Goal: Information Seeking & Learning: Compare options

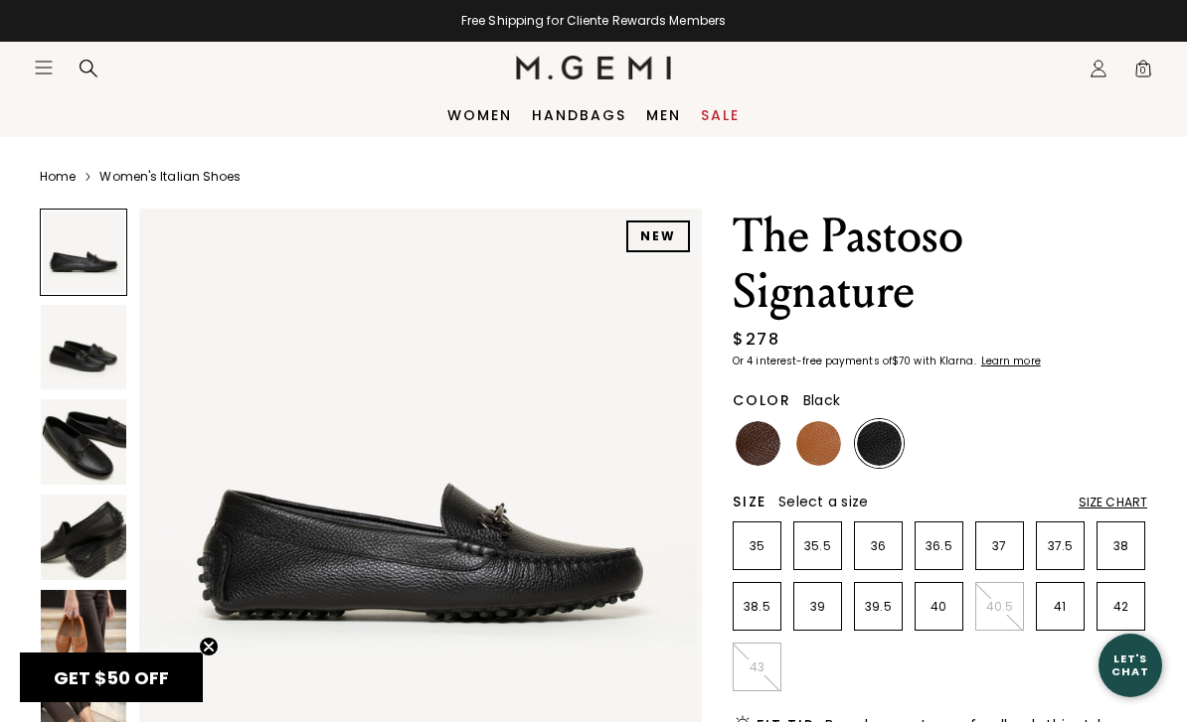
click at [98, 365] on img at bounding box center [83, 347] width 85 height 85
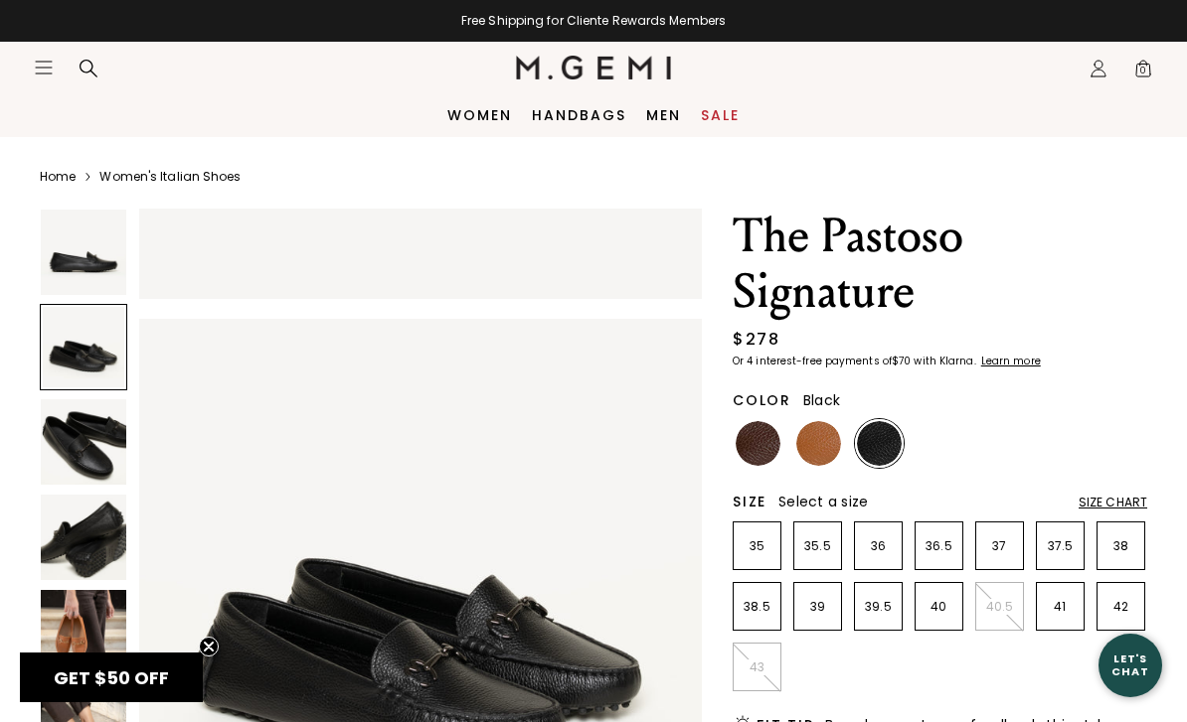
scroll to position [582, 0]
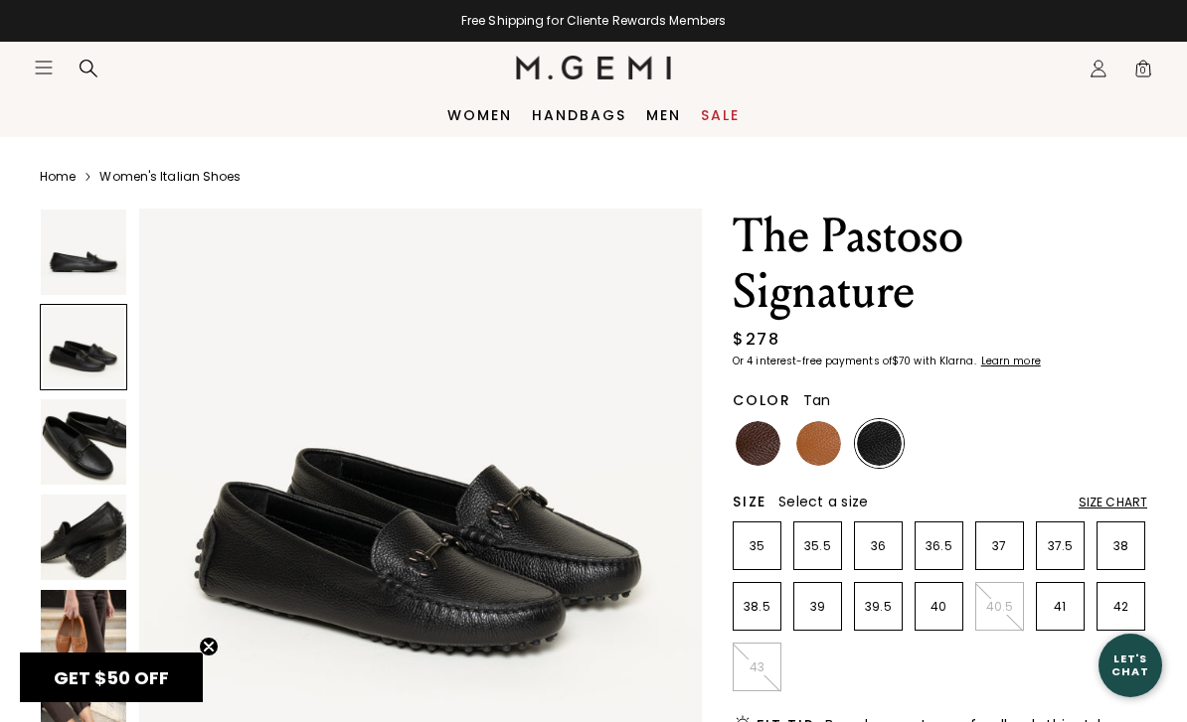
click at [831, 443] on img at bounding box center [818, 443] width 45 height 45
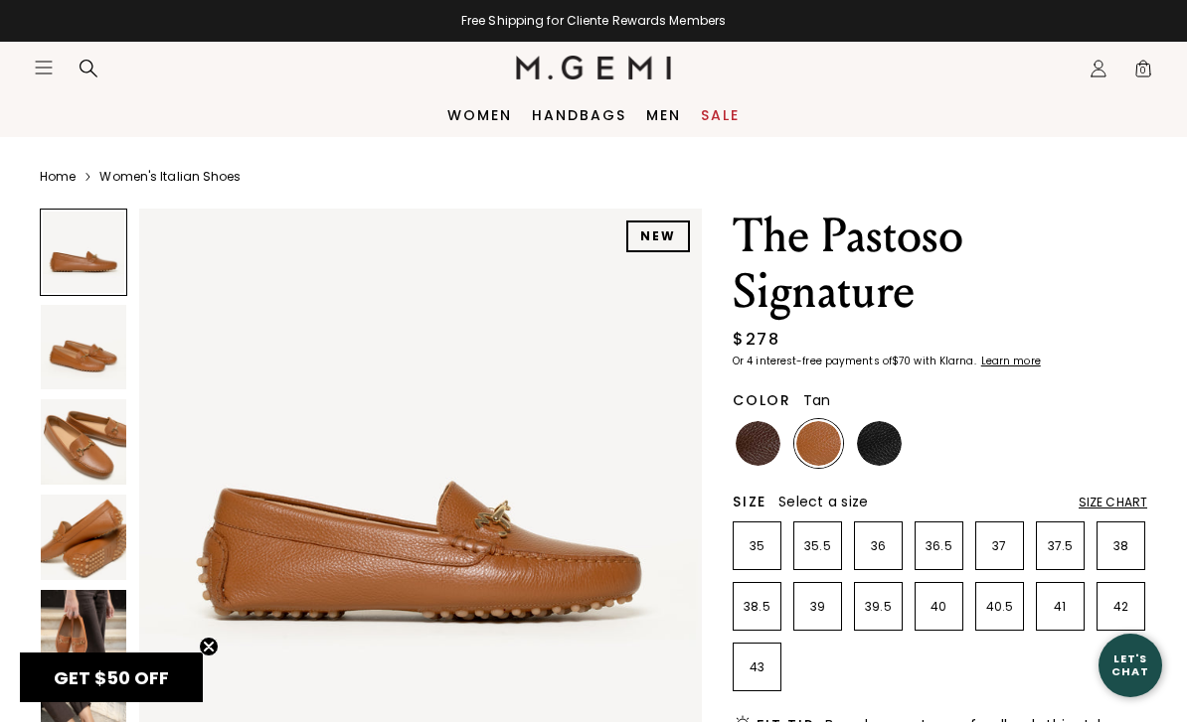
click at [99, 370] on img at bounding box center [83, 347] width 85 height 85
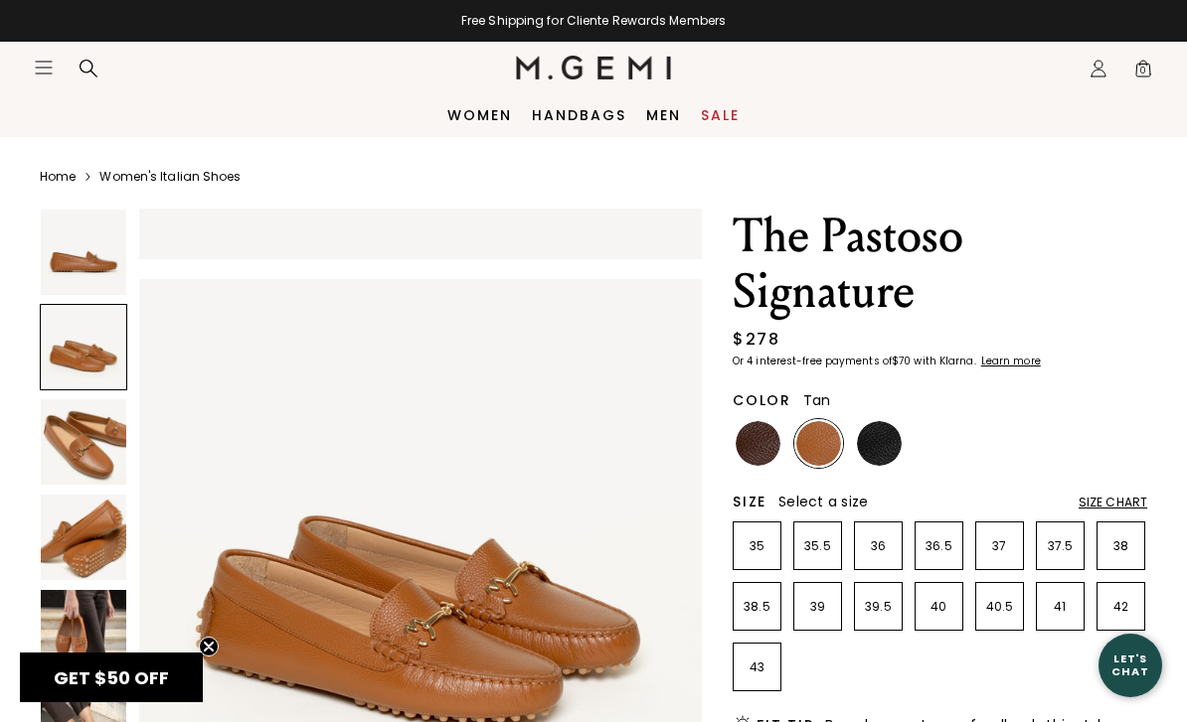
scroll to position [582, 0]
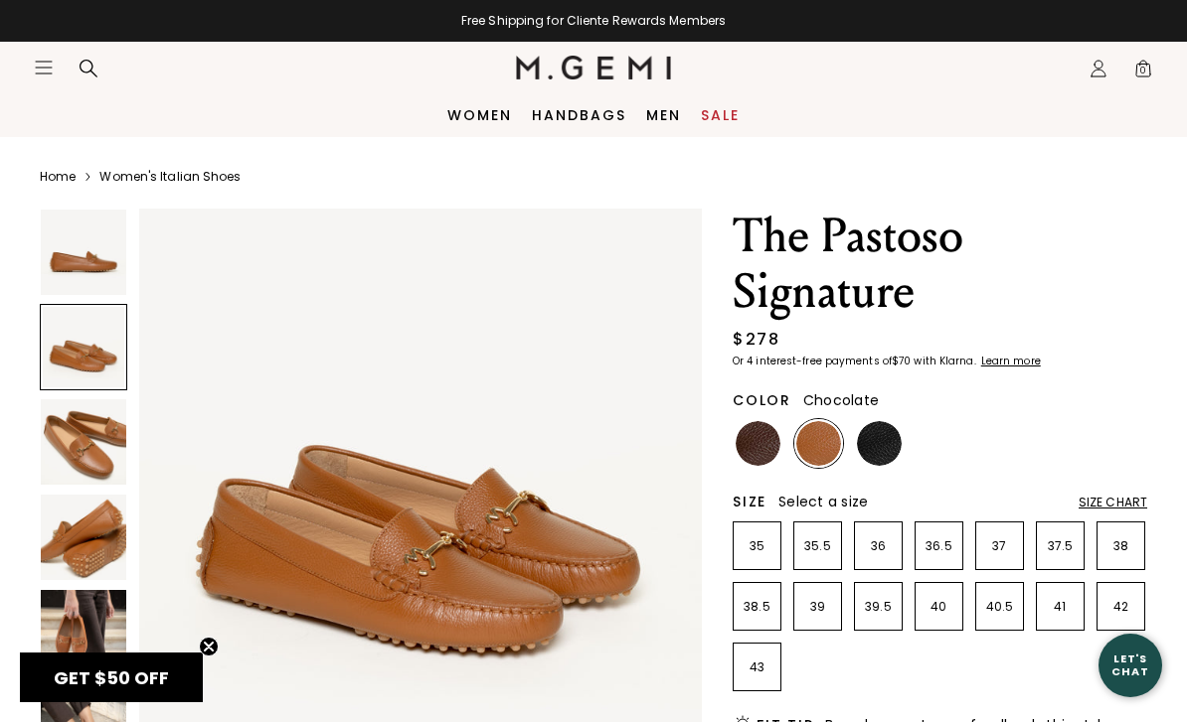
click at [757, 445] on img at bounding box center [757, 443] width 45 height 45
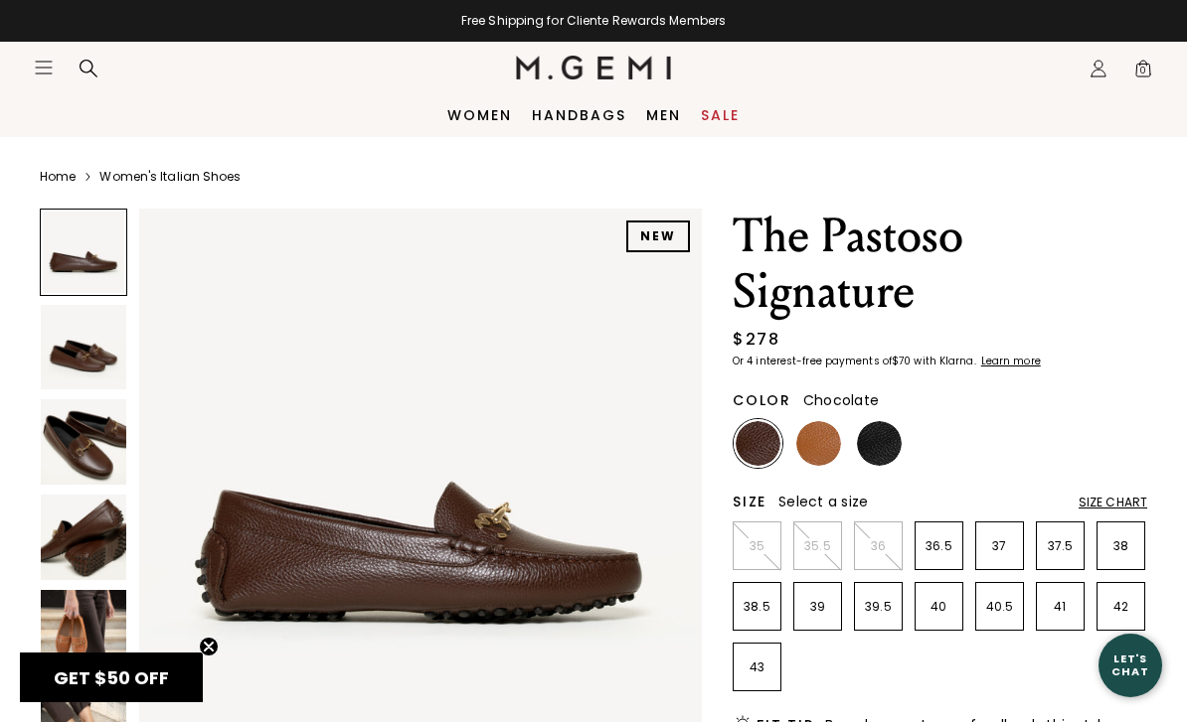
click at [114, 358] on img at bounding box center [83, 347] width 85 height 85
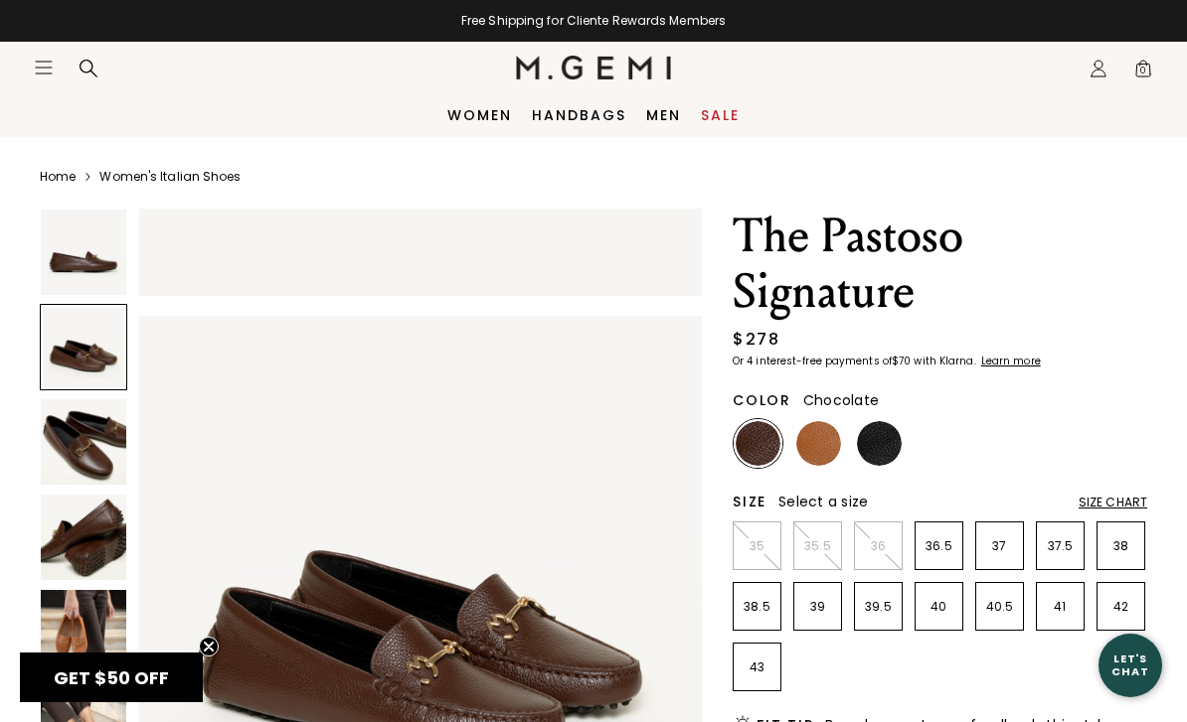
scroll to position [582, 0]
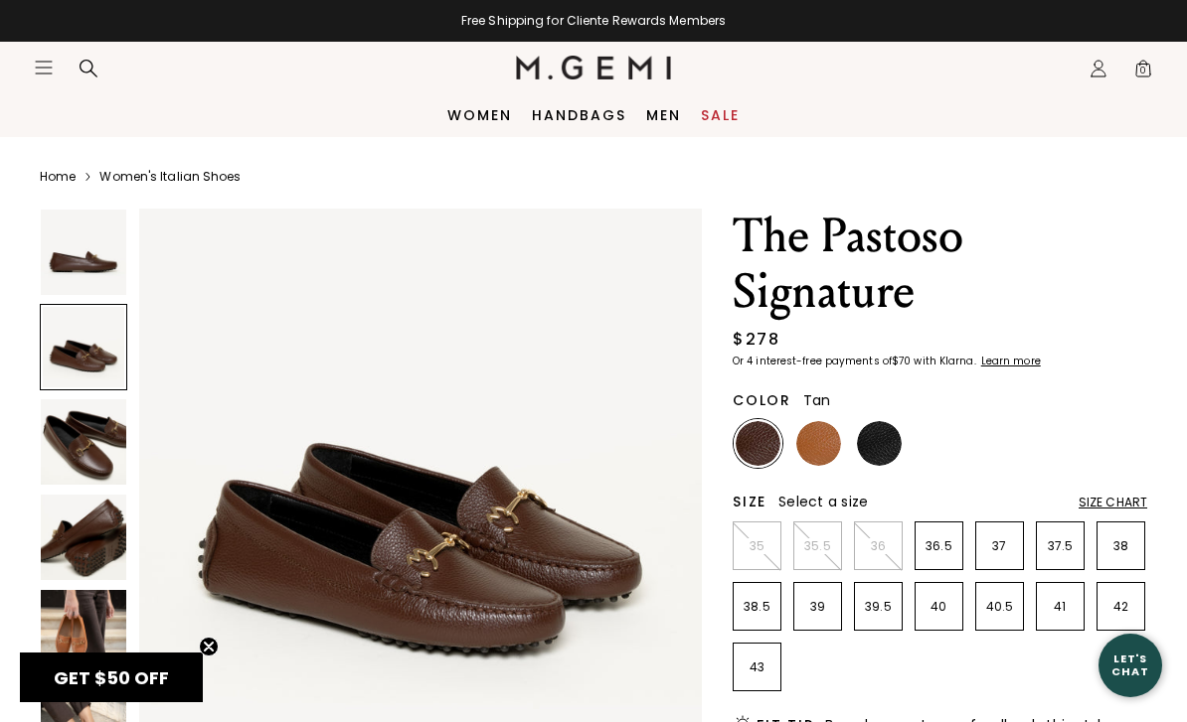
click at [828, 449] on img at bounding box center [818, 443] width 45 height 45
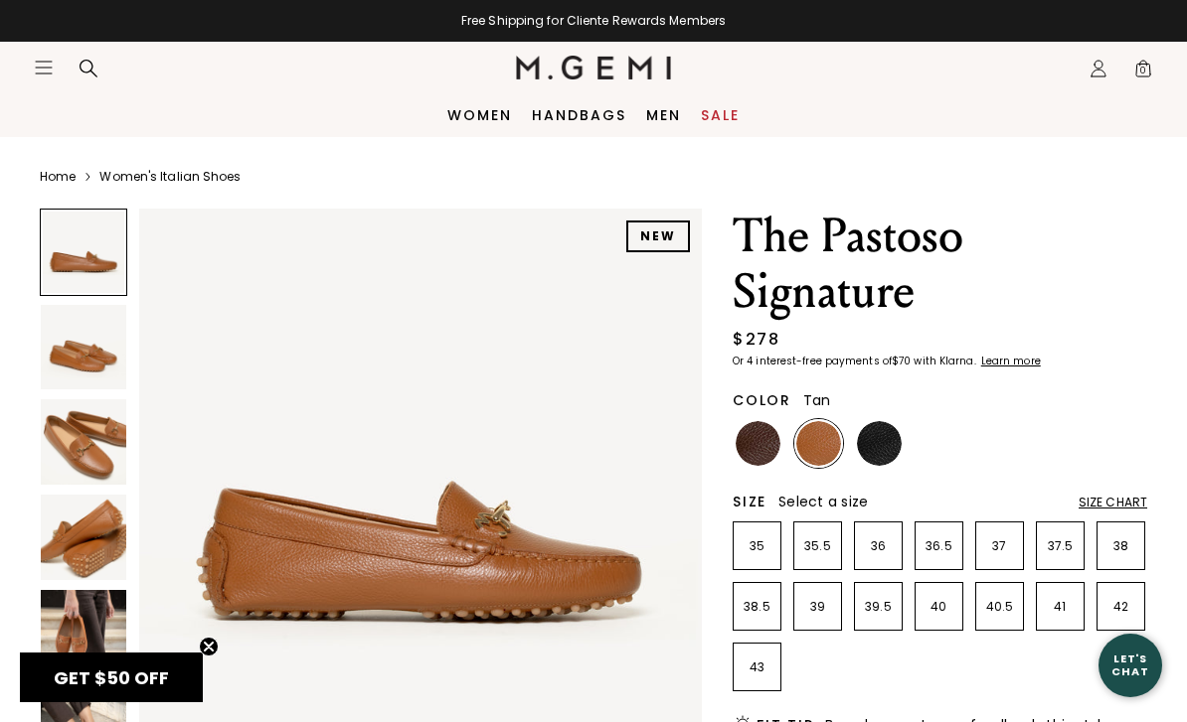
click at [881, 452] on img at bounding box center [879, 443] width 45 height 45
